Goal: Information Seeking & Learning: Learn about a topic

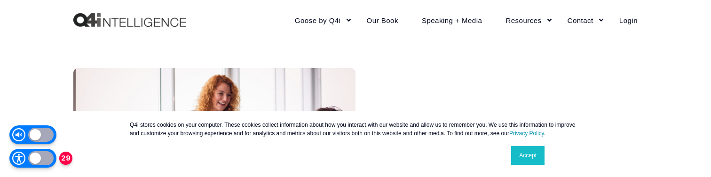
click at [34, 159] on div at bounding box center [40, 158] width 25 height 14
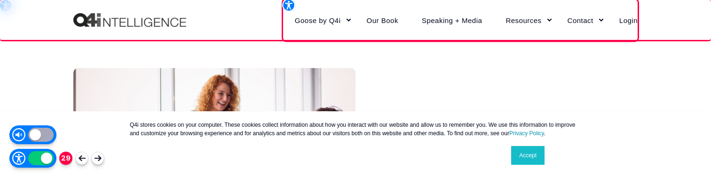
click at [34, 159] on div at bounding box center [40, 158] width 25 height 14
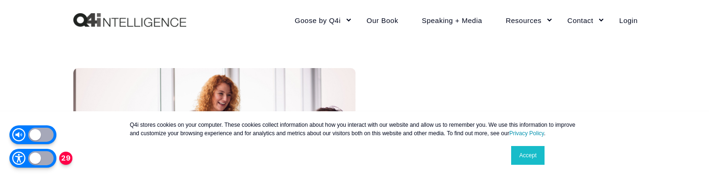
click at [41, 132] on div at bounding box center [40, 135] width 25 height 14
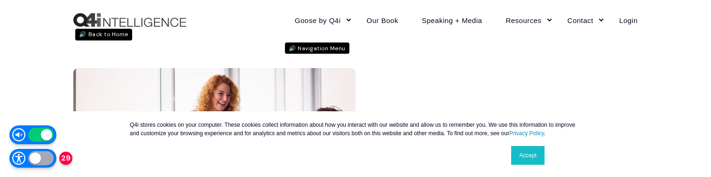
click at [43, 163] on div at bounding box center [40, 158] width 25 height 14
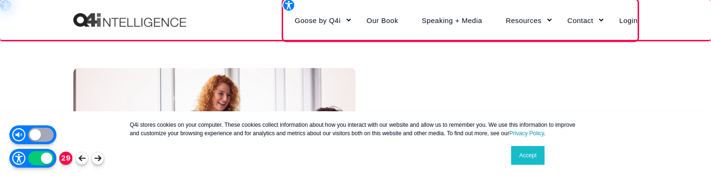
click at [530, 164] on link "Accept" at bounding box center [527, 155] width 33 height 19
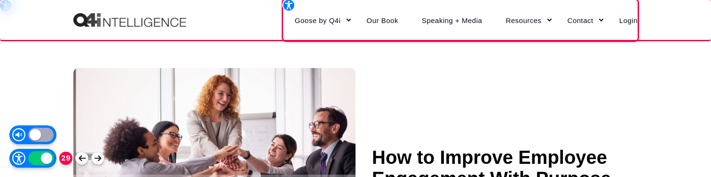
click at [39, 158] on div at bounding box center [40, 158] width 25 height 14
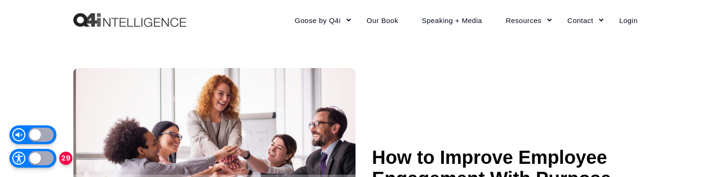
click at [39, 158] on div at bounding box center [40, 158] width 25 height 14
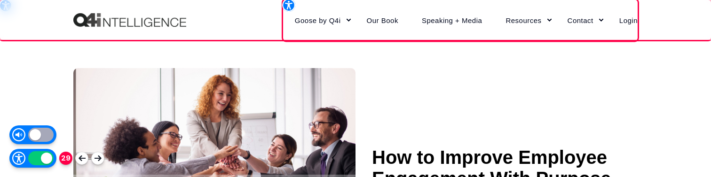
click at [39, 158] on div at bounding box center [40, 158] width 25 height 14
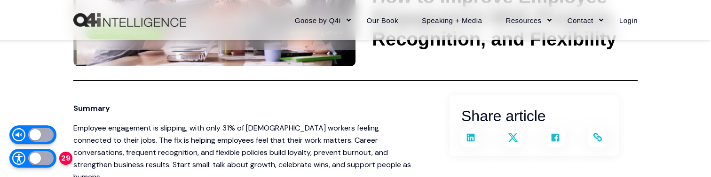
scroll to position [165, 0]
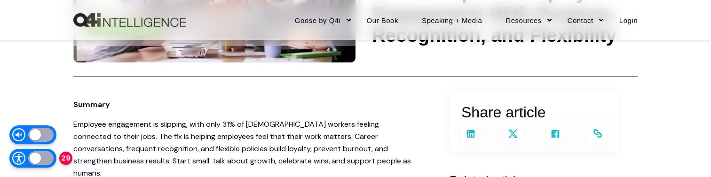
click at [456, 139] on div "Share article Link copied" at bounding box center [534, 122] width 169 height 62
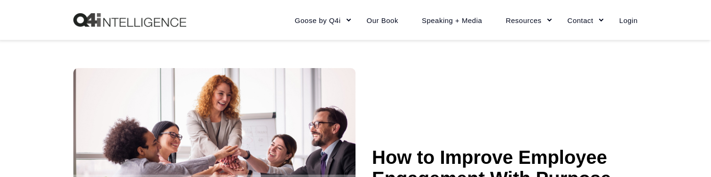
scroll to position [165, 0]
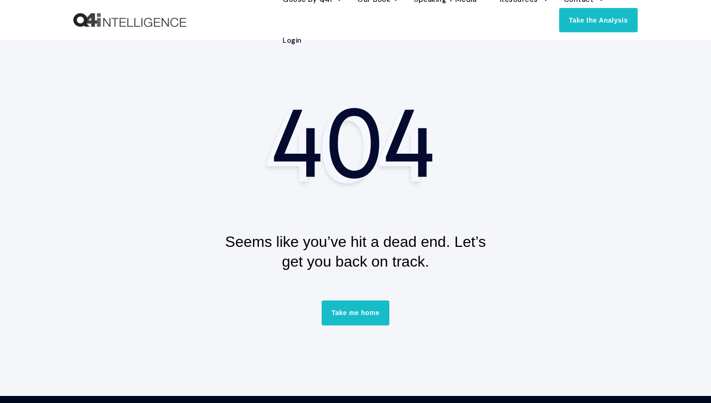
click at [103, 158] on div at bounding box center [355, 145] width 564 height 92
click at [198, 195] on section "Seems like you’ve hit a dead end. Let’s get you back on track. Take me home" at bounding box center [355, 218] width 711 height 356
